Goal: Information Seeking & Learning: Find specific fact

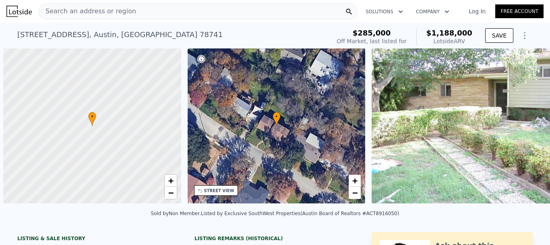
click at [179, 13] on div "Search an address or region" at bounding box center [198, 11] width 319 height 16
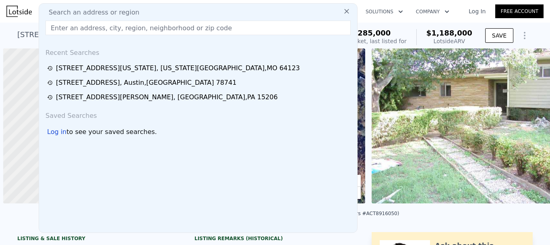
scroll to position [0, 3]
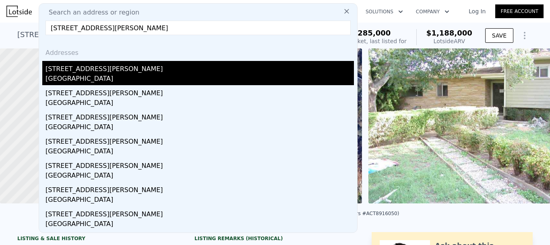
type input "[STREET_ADDRESS][PERSON_NAME]"
click at [127, 64] on div "[STREET_ADDRESS][PERSON_NAME]" at bounding box center [200, 67] width 309 height 13
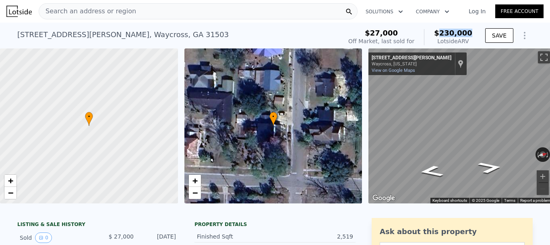
drag, startPoint x: 473, startPoint y: 35, endPoint x: 446, endPoint y: 33, distance: 27.0
click at [446, 33] on div "$27,000 Off Market, last sold for $230,000 Lotside ARV" at bounding box center [410, 37] width 131 height 23
copy span "230,000"
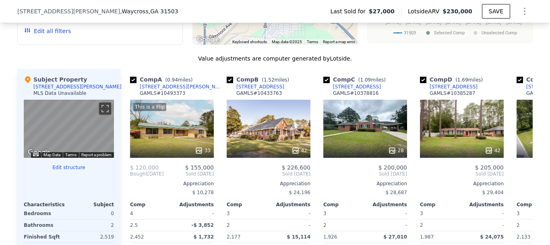
scroll to position [758, 0]
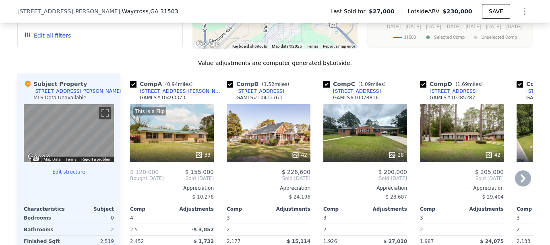
click at [520, 183] on icon at bounding box center [523, 178] width 16 height 16
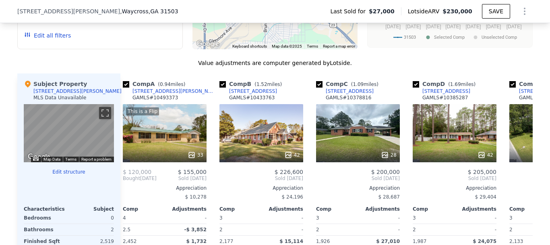
scroll to position [0, 193]
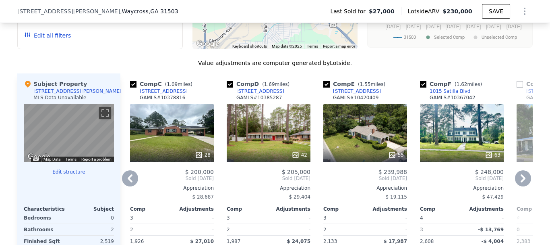
click at [520, 183] on icon at bounding box center [523, 178] width 16 height 16
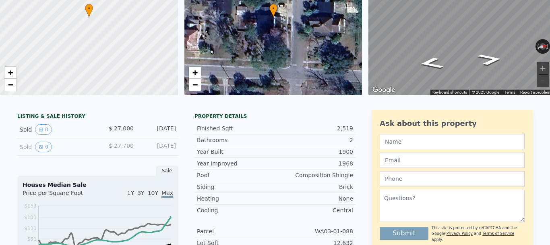
scroll to position [0, 0]
